Goal: Task Accomplishment & Management: Manage account settings

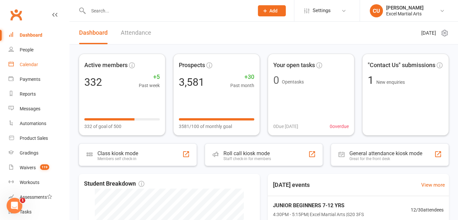
click at [32, 67] on div "Calendar" at bounding box center [29, 64] width 18 height 5
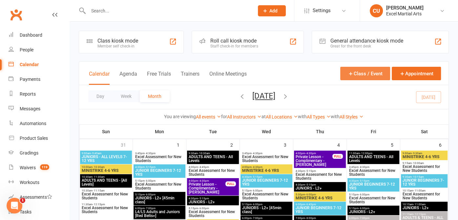
click at [373, 72] on button "Class / Event" at bounding box center [365, 73] width 50 height 13
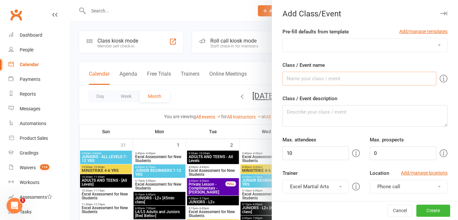
type input "E"
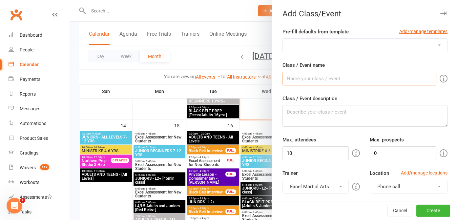
scroll to position [428, 0]
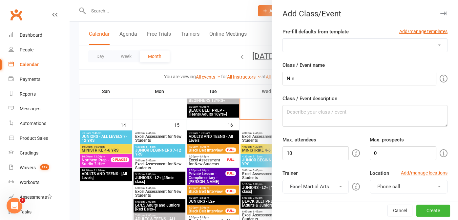
click at [356, 48] on select "Northern Prep Northern Prep Testimonials" at bounding box center [365, 45] width 164 height 13
click at [284, 31] on label "Pre-fill defaults from template" at bounding box center [315, 32] width 66 height 8
click at [296, 77] on input "Nin" at bounding box center [359, 79] width 154 height 14
type input "N"
click at [256, 38] on div at bounding box center [264, 110] width 388 height 220
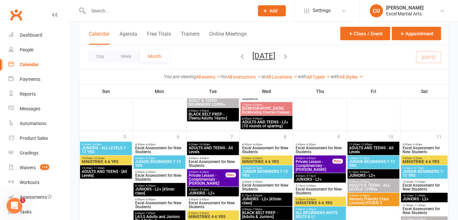
scroll to position [1100, 0]
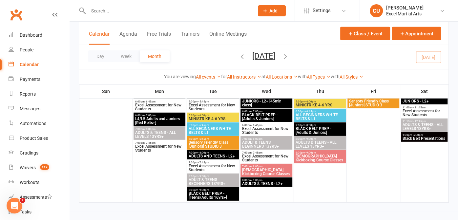
click at [289, 57] on icon "button" at bounding box center [285, 56] width 7 height 7
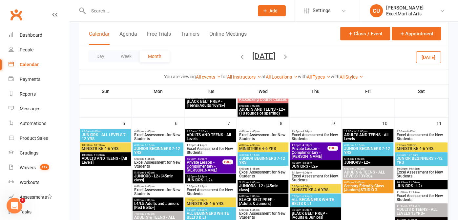
click at [289, 55] on icon "button" at bounding box center [285, 56] width 7 height 7
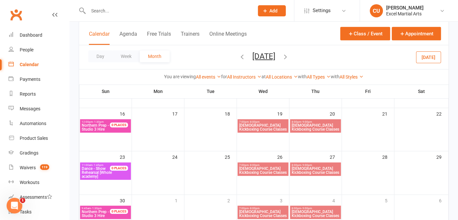
click at [282, 55] on span "[DATE] [DATE] Sun Mon Tue Wed Thu Fri Sat 31 01 02 03 04 05 06 07 08 09 10 11 1…" at bounding box center [264, 56] width 36 height 11
click at [289, 56] on icon "button" at bounding box center [285, 56] width 7 height 7
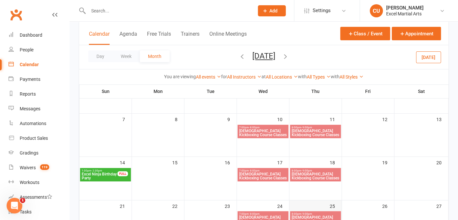
scroll to position [103, 0]
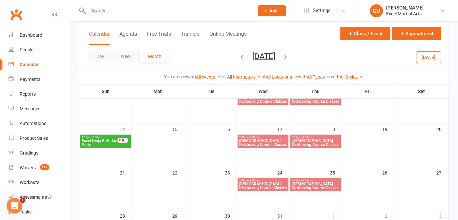
click at [103, 139] on span "Excel Ninja Birthday Party" at bounding box center [99, 143] width 36 height 8
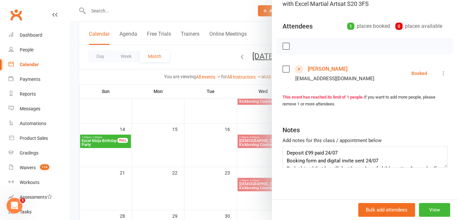
scroll to position [0, 0]
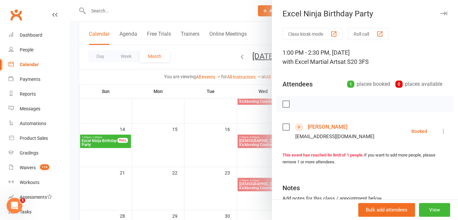
click at [262, 31] on div at bounding box center [264, 110] width 388 height 220
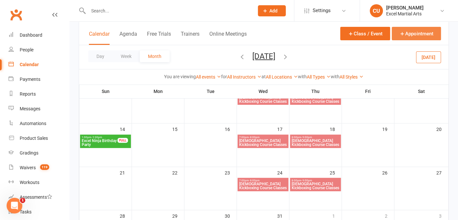
click at [409, 31] on button "Appointment" at bounding box center [416, 33] width 49 height 13
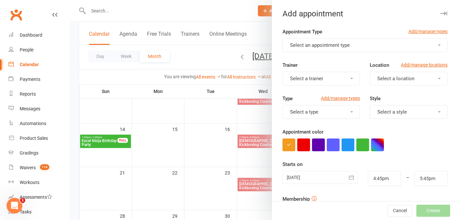
drag, startPoint x: 326, startPoint y: 42, endPoint x: 303, endPoint y: 48, distance: 23.5
click at [326, 42] on span "Select an appointment type" at bounding box center [320, 45] width 60 height 6
click at [298, 51] on button "Select an appointment type" at bounding box center [364, 45] width 165 height 14
click at [327, 49] on button "Select an appointment type" at bounding box center [364, 45] width 165 height 14
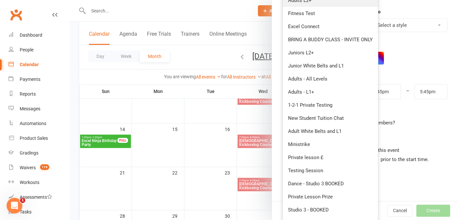
scroll to position [119, 0]
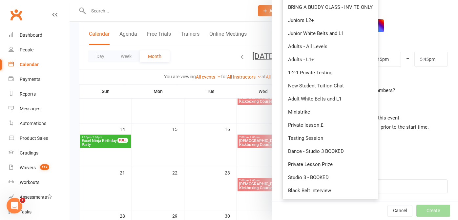
click at [264, 35] on div at bounding box center [264, 110] width 388 height 220
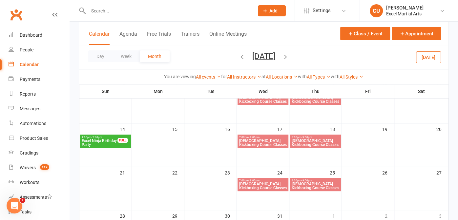
scroll to position [0, 0]
click at [264, 35] on div "Calendar Agenda Free Trials Trainers Online Meetings Class / Event Appointment" at bounding box center [263, 34] width 369 height 24
click at [357, 33] on button "Class / Event" at bounding box center [365, 33] width 50 height 13
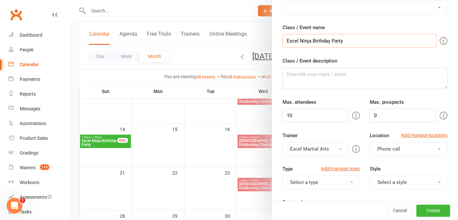
scroll to position [38, 0]
type input "Excel Ninja Birthday Party"
click at [295, 119] on input "10" at bounding box center [315, 116] width 67 height 14
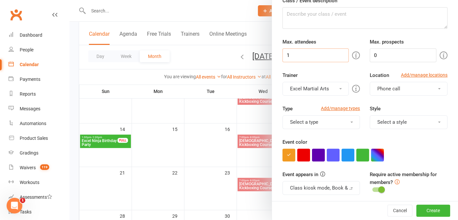
type input "1"
click at [389, 88] on span "Phone call" at bounding box center [388, 89] width 23 height 6
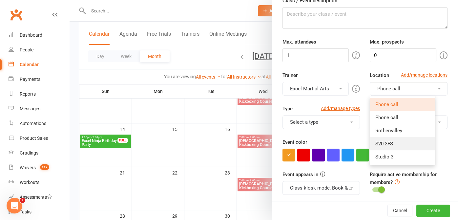
click at [377, 139] on link "S20 3FS" at bounding box center [402, 143] width 65 height 13
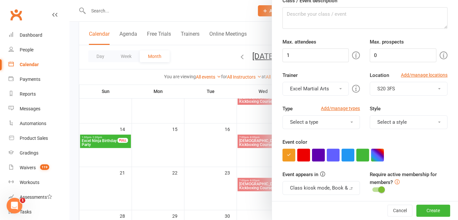
click at [383, 124] on button "Select a style" at bounding box center [409, 122] width 78 height 14
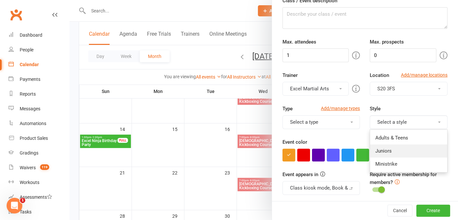
click at [380, 150] on link "Juniors" at bounding box center [408, 151] width 77 height 13
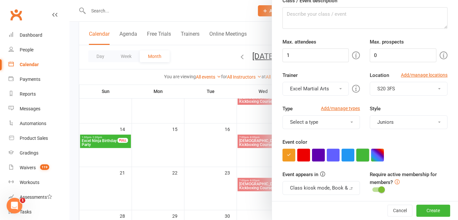
click at [359, 155] on button "button" at bounding box center [362, 155] width 13 height 13
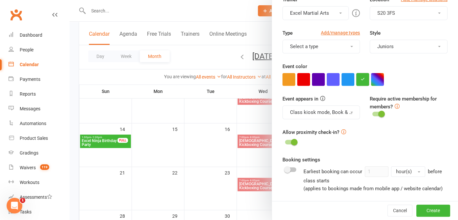
scroll to position [221, 0]
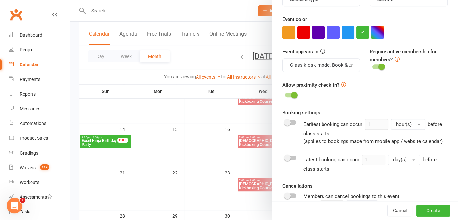
click at [342, 67] on button "Class kiosk mode, Book & Pay, Roll call, Clubworx website calendar and Mobile a…" at bounding box center [321, 65] width 78 height 14
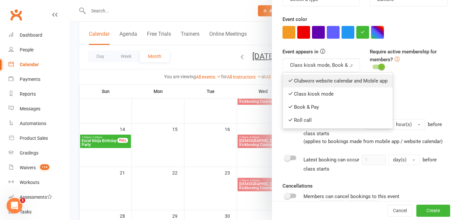
click at [288, 79] on icon at bounding box center [290, 80] width 5 height 5
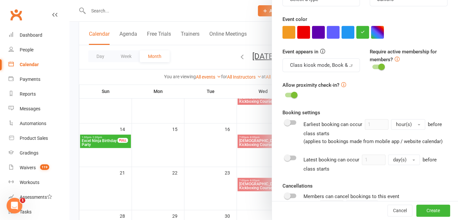
click at [287, 95] on div at bounding box center [290, 95] width 11 height 5
click at [285, 94] on input "checkbox" at bounding box center [285, 94] width 0 height 0
click at [287, 95] on div at bounding box center [290, 95] width 11 height 5
click at [285, 94] on input "checkbox" at bounding box center [285, 94] width 0 height 0
click at [306, 67] on button "Class kiosk mode, Book & Pay, Roll call" at bounding box center [321, 65] width 78 height 14
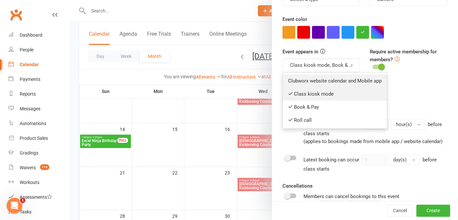
click at [292, 91] on link "Class kiosk mode" at bounding box center [335, 94] width 104 height 13
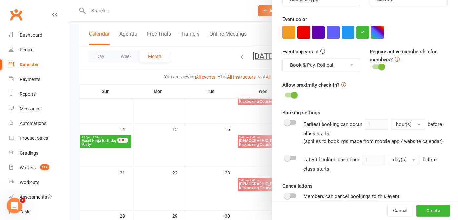
click at [299, 65] on button "Book & Pay, Roll call" at bounding box center [321, 65] width 78 height 14
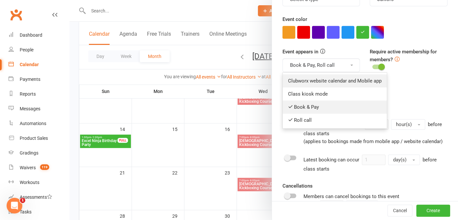
click at [293, 103] on link "Book & Pay" at bounding box center [335, 107] width 104 height 13
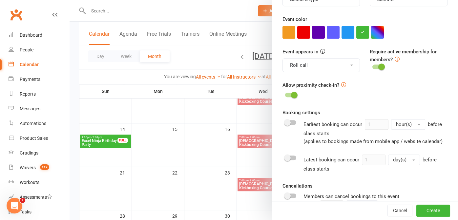
click at [296, 67] on button "Roll call" at bounding box center [321, 65] width 78 height 14
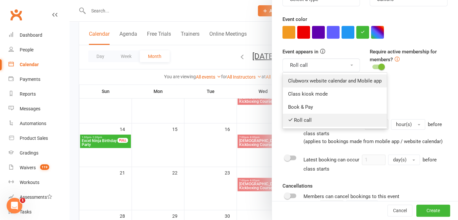
click at [295, 122] on link "Roll call" at bounding box center [335, 120] width 104 height 13
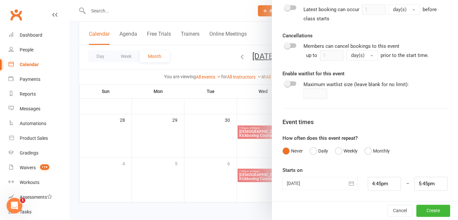
scroll to position [199, 0]
click at [348, 185] on icon "button" at bounding box center [351, 183] width 7 height 7
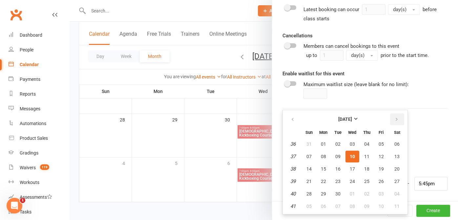
click at [399, 119] on button "button" at bounding box center [397, 119] width 14 height 12
click at [394, 118] on button "button" at bounding box center [397, 119] width 14 height 12
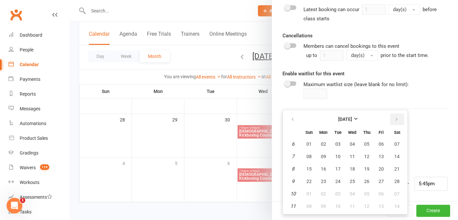
click at [394, 118] on button "button" at bounding box center [397, 119] width 14 height 12
click at [306, 155] on span "08" at bounding box center [308, 156] width 5 height 5
type input "[DATE]"
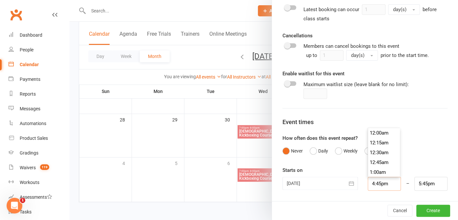
scroll to position [649, 0]
click at [377, 182] on input "4:45pm" at bounding box center [384, 184] width 33 height 14
type input "12:00pm"
click at [379, 140] on li "12:00pm" at bounding box center [383, 140] width 31 height 10
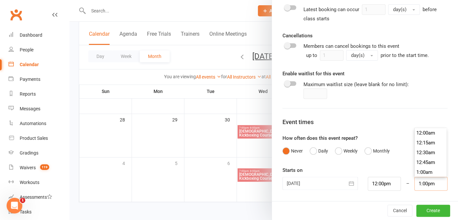
click at [414, 185] on input "1:00pm" at bounding box center [430, 184] width 33 height 14
type input "1:30pm"
click at [419, 162] on li "1:30pm" at bounding box center [430, 163] width 31 height 10
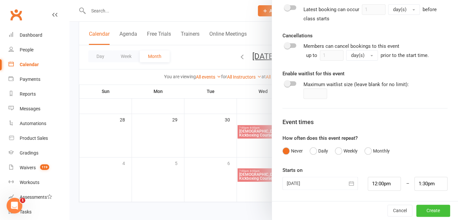
click at [417, 210] on button "Create" at bounding box center [433, 211] width 34 height 12
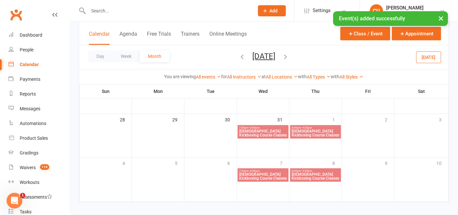
click at [289, 56] on icon "button" at bounding box center [285, 56] width 7 height 7
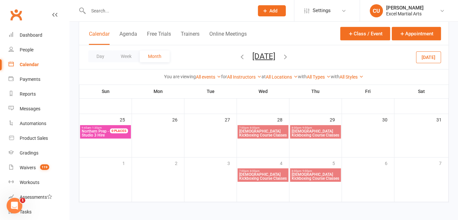
click at [289, 56] on icon "button" at bounding box center [285, 56] width 7 height 7
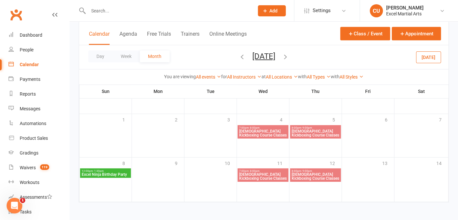
click at [289, 56] on icon "button" at bounding box center [285, 56] width 7 height 7
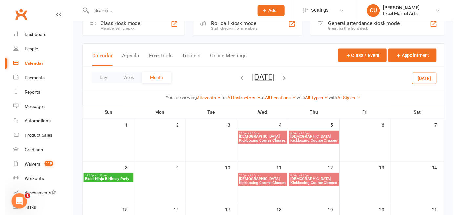
scroll to position [0, 0]
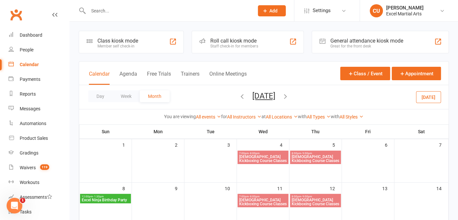
click at [109, 198] on span "Excel Ninja Birthday Party" at bounding box center [105, 200] width 48 height 4
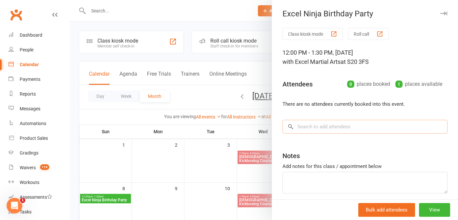
click at [298, 124] on input "search" at bounding box center [364, 127] width 165 height 14
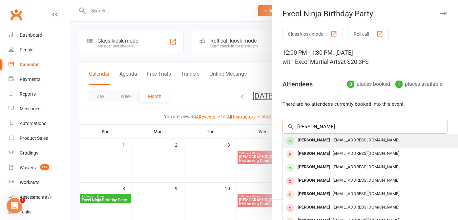
type input "[PERSON_NAME]"
click at [312, 137] on div "[PERSON_NAME]" at bounding box center [314, 141] width 38 height 10
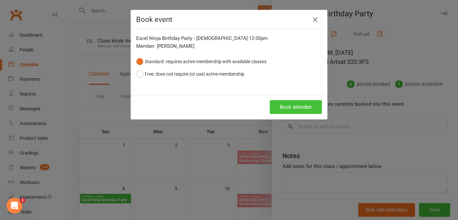
click at [291, 106] on button "Book attendee" at bounding box center [296, 107] width 52 height 14
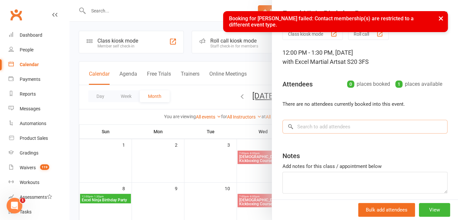
click at [309, 126] on input "search" at bounding box center [364, 127] width 165 height 14
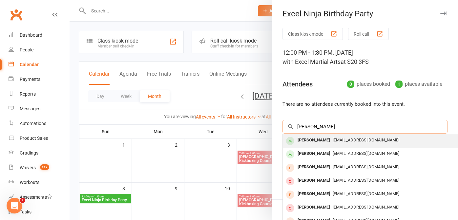
type input "[PERSON_NAME]"
click at [306, 137] on div "[PERSON_NAME]" at bounding box center [314, 141] width 38 height 10
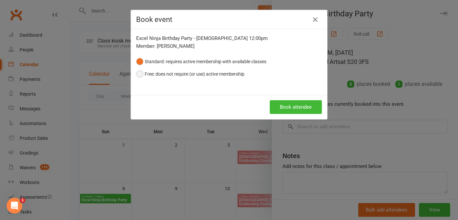
click at [184, 74] on button "Free: does not require (or use) active membership" at bounding box center [190, 74] width 108 height 12
click at [282, 109] on button "Book attendee" at bounding box center [296, 107] width 52 height 14
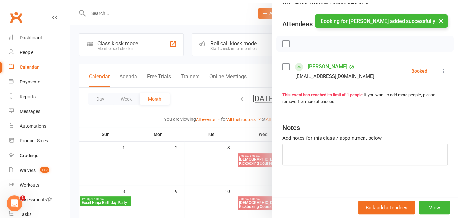
scroll to position [62, 0]
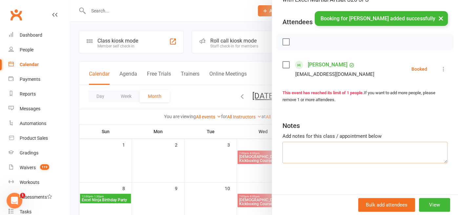
click at [321, 145] on textarea at bounding box center [364, 153] width 165 height 22
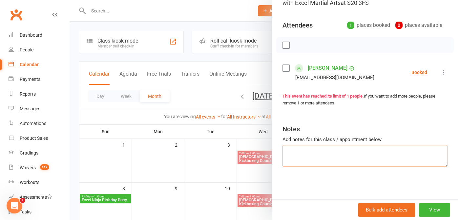
scroll to position [58, 0]
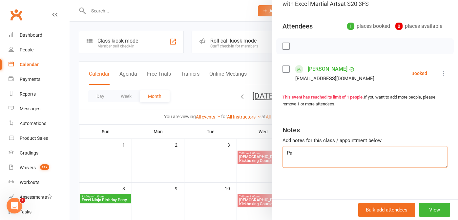
type textarea "P"
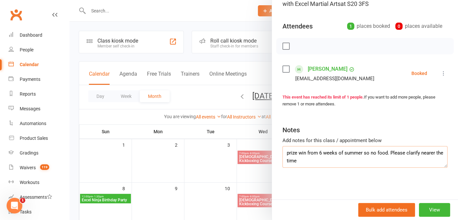
scroll to position [62, 0]
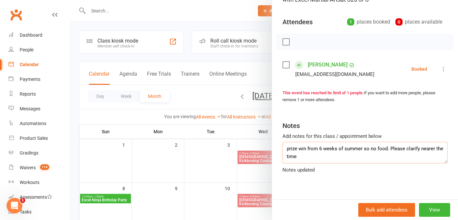
click at [366, 148] on textarea "prize win from 6 weeks of summer so no food. Please clarify nearer the time" at bounding box center [364, 153] width 165 height 22
click at [357, 160] on textarea "prize win from 6 weeks of summer so payment and no food. Please clarify nearer …" at bounding box center [364, 153] width 165 height 22
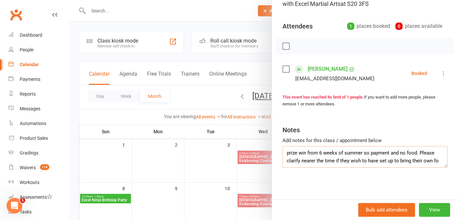
scroll to position [4, 0]
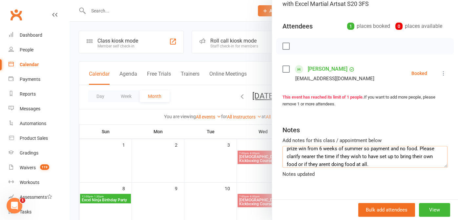
click at [346, 163] on textarea "prize win from 6 weeks of summer so payment and no food. Please clarify nearer …" at bounding box center [364, 157] width 165 height 22
type textarea "prize win from 6 weeks of summer so payment and no food. Please clarify nearer …"
click at [428, 212] on button "View" at bounding box center [434, 210] width 31 height 14
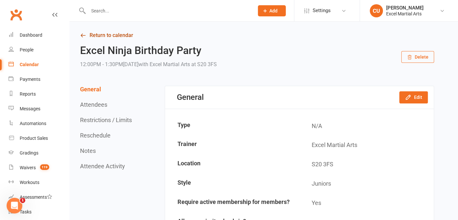
click at [93, 32] on link "Return to calendar" at bounding box center [257, 35] width 354 height 9
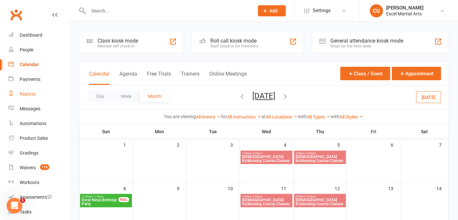
click at [30, 92] on div "Reports" at bounding box center [28, 94] width 16 height 5
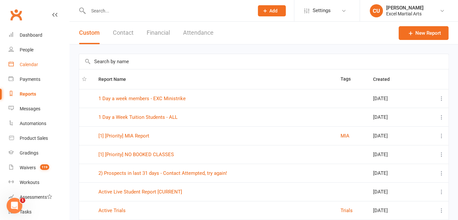
click at [38, 61] on link "Calendar" at bounding box center [39, 64] width 61 height 15
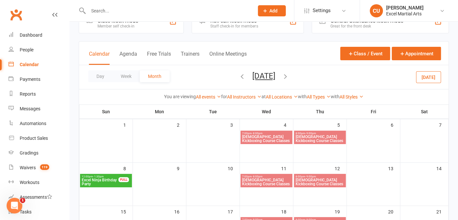
scroll to position [19, 0]
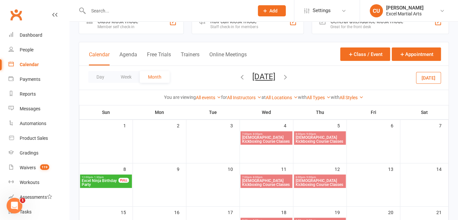
click at [238, 77] on icon "button" at bounding box center [241, 76] width 7 height 7
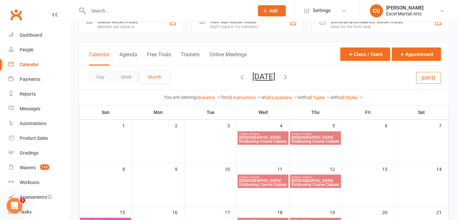
click at [246, 77] on span "[DATE] [DATE] Sun Mon Tue Wed Thu Fri Sat 31 01 02 03 04 05 06 07 08 09 10 11 1…" at bounding box center [264, 77] width 36 height 11
click at [238, 77] on icon "button" at bounding box center [241, 76] width 7 height 7
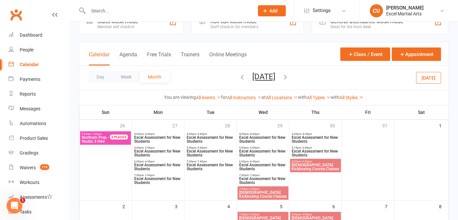
click at [238, 76] on icon "button" at bounding box center [241, 76] width 7 height 7
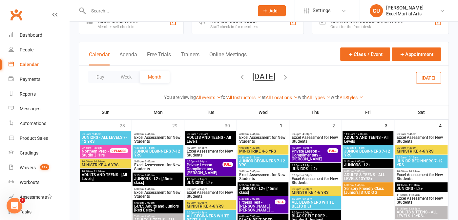
click at [238, 78] on icon "button" at bounding box center [241, 76] width 7 height 7
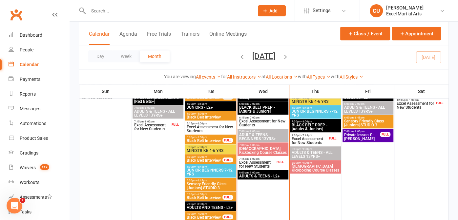
scroll to position [284, 0]
click at [248, 147] on span "[DEMOGRAPHIC_DATA] Kickboxing Course Classes" at bounding box center [263, 151] width 48 height 8
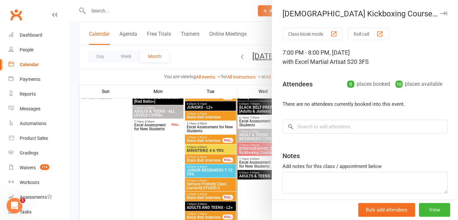
click at [248, 146] on div at bounding box center [264, 110] width 388 height 220
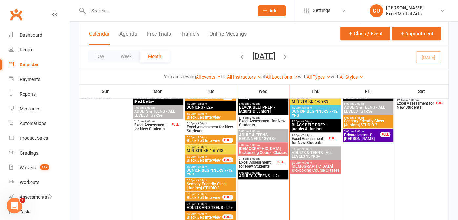
click at [253, 147] on span "[DEMOGRAPHIC_DATA] Kickboxing Course Classes" at bounding box center [263, 151] width 48 height 8
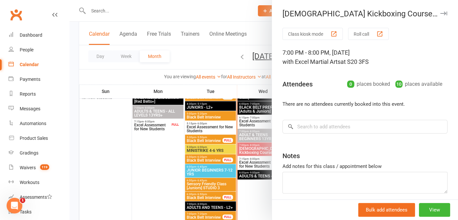
click at [253, 147] on div at bounding box center [264, 110] width 388 height 220
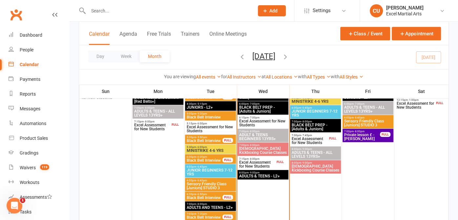
click at [298, 166] on span "[DEMOGRAPHIC_DATA] Kickboxing Course Classes" at bounding box center [315, 169] width 48 height 8
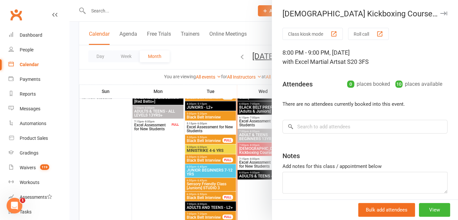
click at [261, 44] on div at bounding box center [264, 110] width 388 height 220
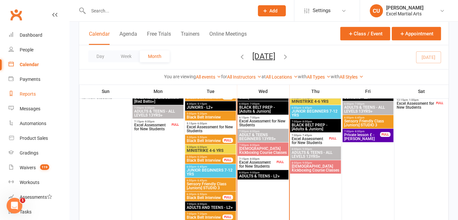
click at [19, 97] on link "Reports" at bounding box center [39, 94] width 61 height 15
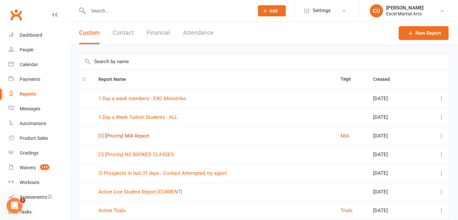
click at [130, 138] on link "[1] [Priority] MIA Report" at bounding box center [123, 136] width 51 height 6
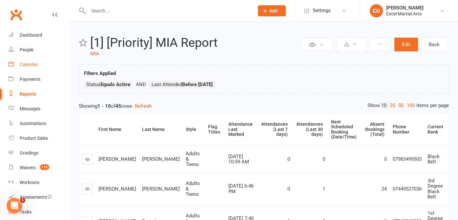
click at [36, 59] on link "Calendar" at bounding box center [39, 64] width 61 height 15
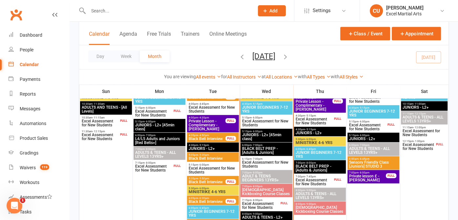
scroll to position [242, 0]
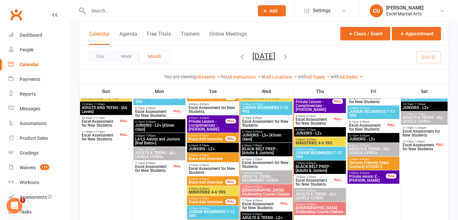
click at [248, 135] on span "JUNIORS - L2+ [45min class]" at bounding box center [266, 137] width 49 height 8
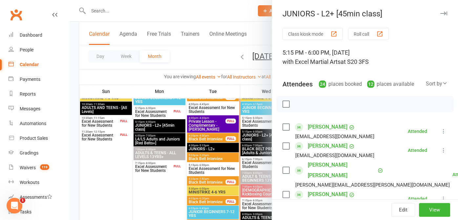
click at [189, 65] on div at bounding box center [264, 110] width 388 height 220
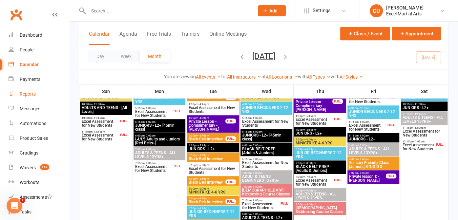
click at [35, 91] on link "Reports" at bounding box center [39, 94] width 61 height 15
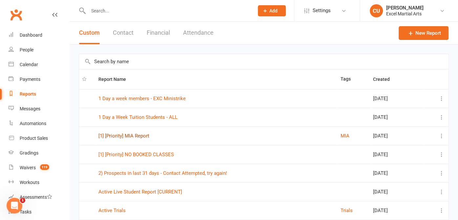
click at [130, 135] on link "[1] [Priority] MIA Report" at bounding box center [123, 136] width 51 height 6
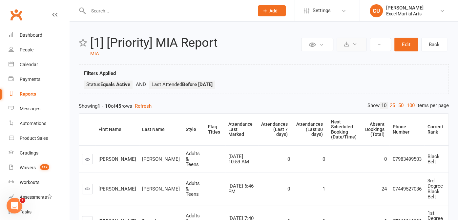
click at [346, 44] on icon at bounding box center [346, 44] width 5 height 5
click at [346, 58] on link "Export to CSV" at bounding box center [331, 60] width 69 height 13
click at [97, 12] on input "text" at bounding box center [167, 10] width 163 height 9
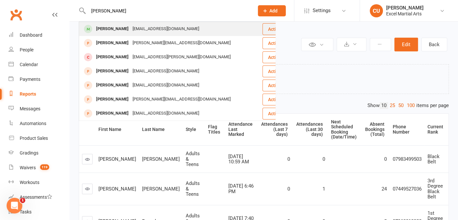
type input "[PERSON_NAME]"
click at [104, 27] on div "[PERSON_NAME]" at bounding box center [112, 29] width 36 height 10
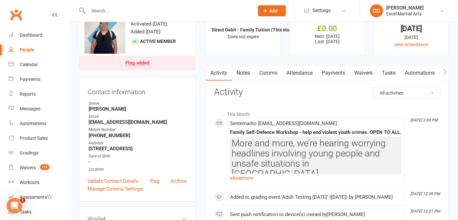
scroll to position [23, 0]
click at [329, 74] on link "Payments" at bounding box center [333, 73] width 32 height 15
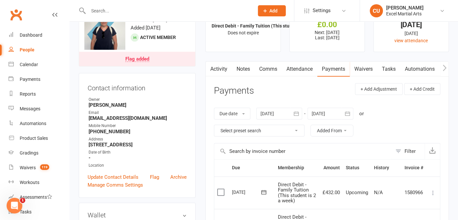
scroll to position [28, 0]
click at [248, 70] on link "Notes" at bounding box center [243, 69] width 23 height 15
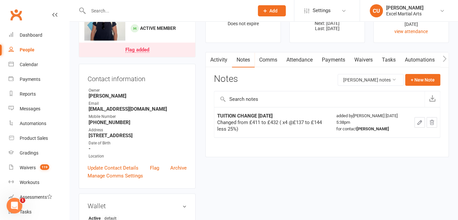
scroll to position [37, 0]
click at [336, 63] on link "Payments" at bounding box center [333, 59] width 32 height 15
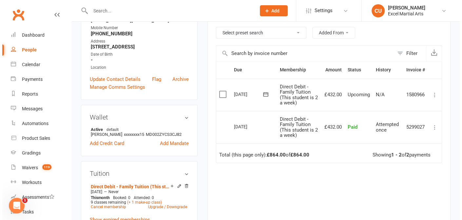
scroll to position [0, 33]
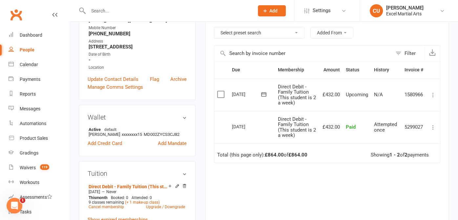
click at [430, 98] on icon at bounding box center [433, 95] width 7 height 7
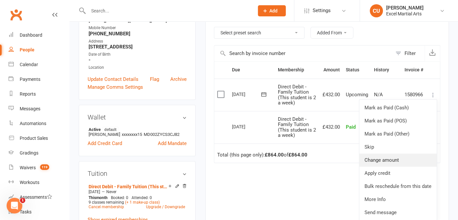
click at [390, 161] on link "Change amount" at bounding box center [397, 160] width 77 height 13
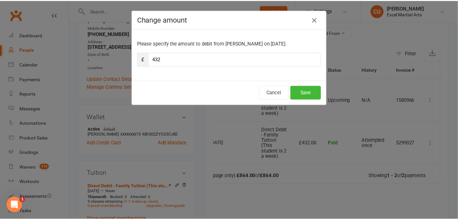
scroll to position [0, 31]
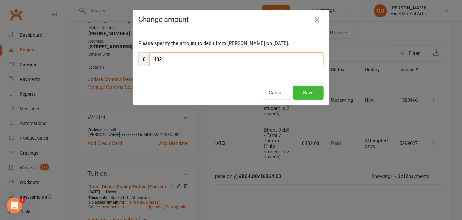
click at [191, 59] on input "432" at bounding box center [237, 59] width 174 height 14
type input "4"
type input "345.60"
click at [298, 93] on button "Save" at bounding box center [308, 93] width 31 height 14
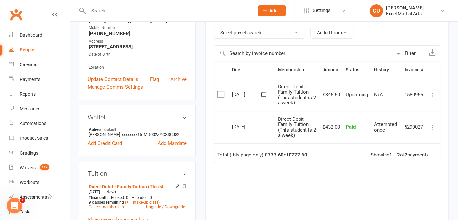
scroll to position [0, 0]
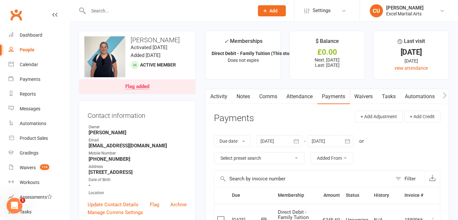
click at [241, 95] on link "Notes" at bounding box center [243, 96] width 23 height 15
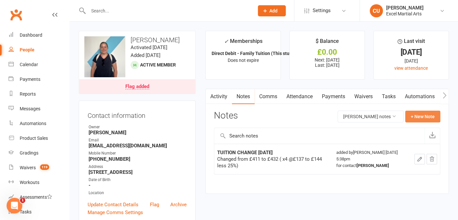
click at [413, 116] on button "+ New Note" at bounding box center [422, 117] width 35 height 12
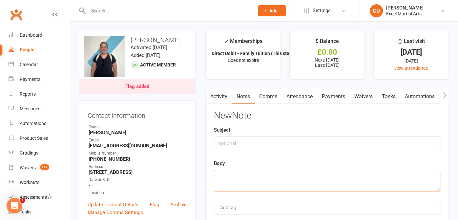
click at [250, 173] on textarea at bounding box center [327, 181] width 226 height 22
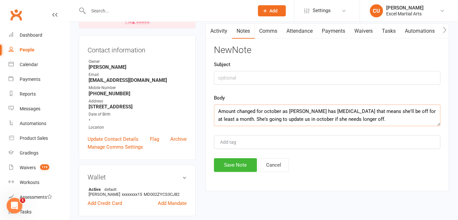
scroll to position [87, 0]
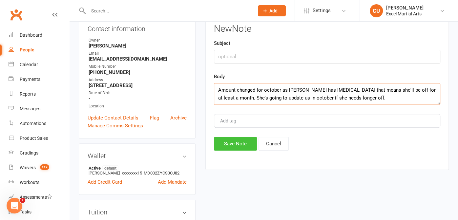
type textarea "Amount changed for october as [PERSON_NAME] has [MEDICAL_DATA] that means she'l…"
click at [240, 148] on button "Save Note" at bounding box center [235, 144] width 43 height 14
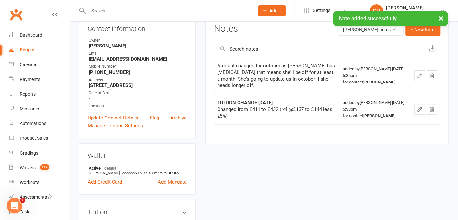
scroll to position [0, 0]
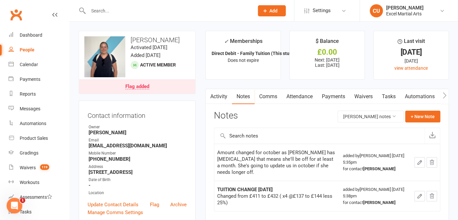
click at [112, 15] on input "text" at bounding box center [167, 10] width 163 height 9
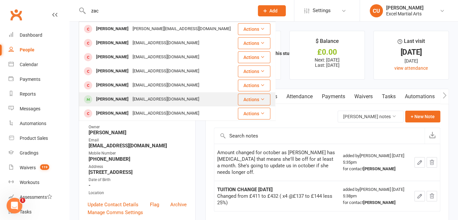
type input "zac"
click at [115, 97] on div "[PERSON_NAME]" at bounding box center [112, 100] width 36 height 10
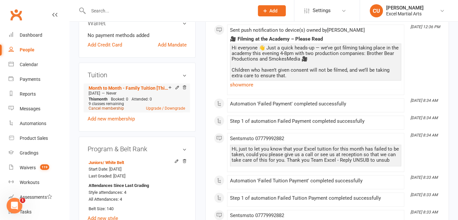
scroll to position [216, 0]
click at [102, 111] on link "Cancel membership" at bounding box center [106, 109] width 35 height 5
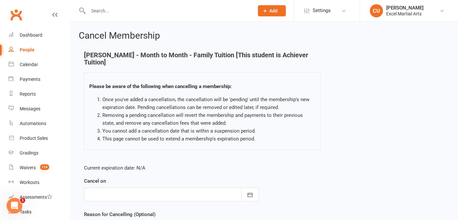
scroll to position [62, 0]
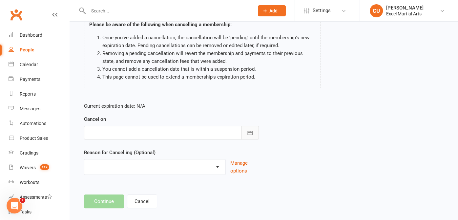
click at [247, 130] on icon "button" at bounding box center [250, 133] width 7 height 7
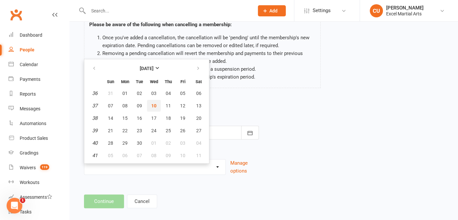
click at [153, 103] on span "10" at bounding box center [153, 105] width 5 height 5
type input "[DATE]"
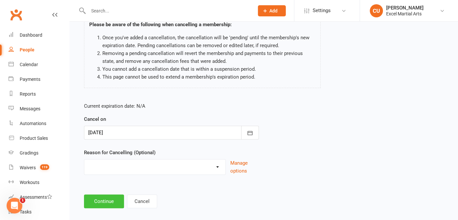
click at [112, 195] on button "Continue" at bounding box center [104, 202] width 40 height 14
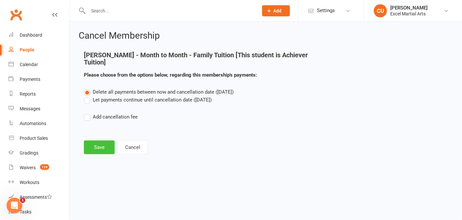
click at [102, 146] on button "Save" at bounding box center [99, 148] width 31 height 14
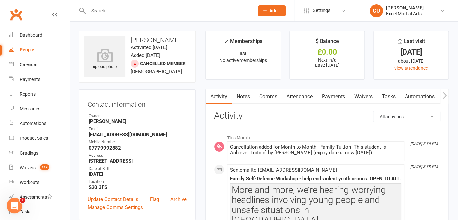
click at [146, 16] on div at bounding box center [164, 10] width 171 height 21
click at [112, 14] on input "text" at bounding box center [167, 10] width 163 height 9
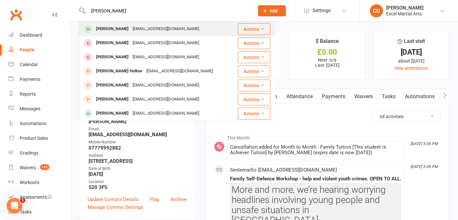
type input "[PERSON_NAME]"
click at [107, 31] on div "[PERSON_NAME]" at bounding box center [112, 29] width 36 height 10
